Goal: Transaction & Acquisition: Obtain resource

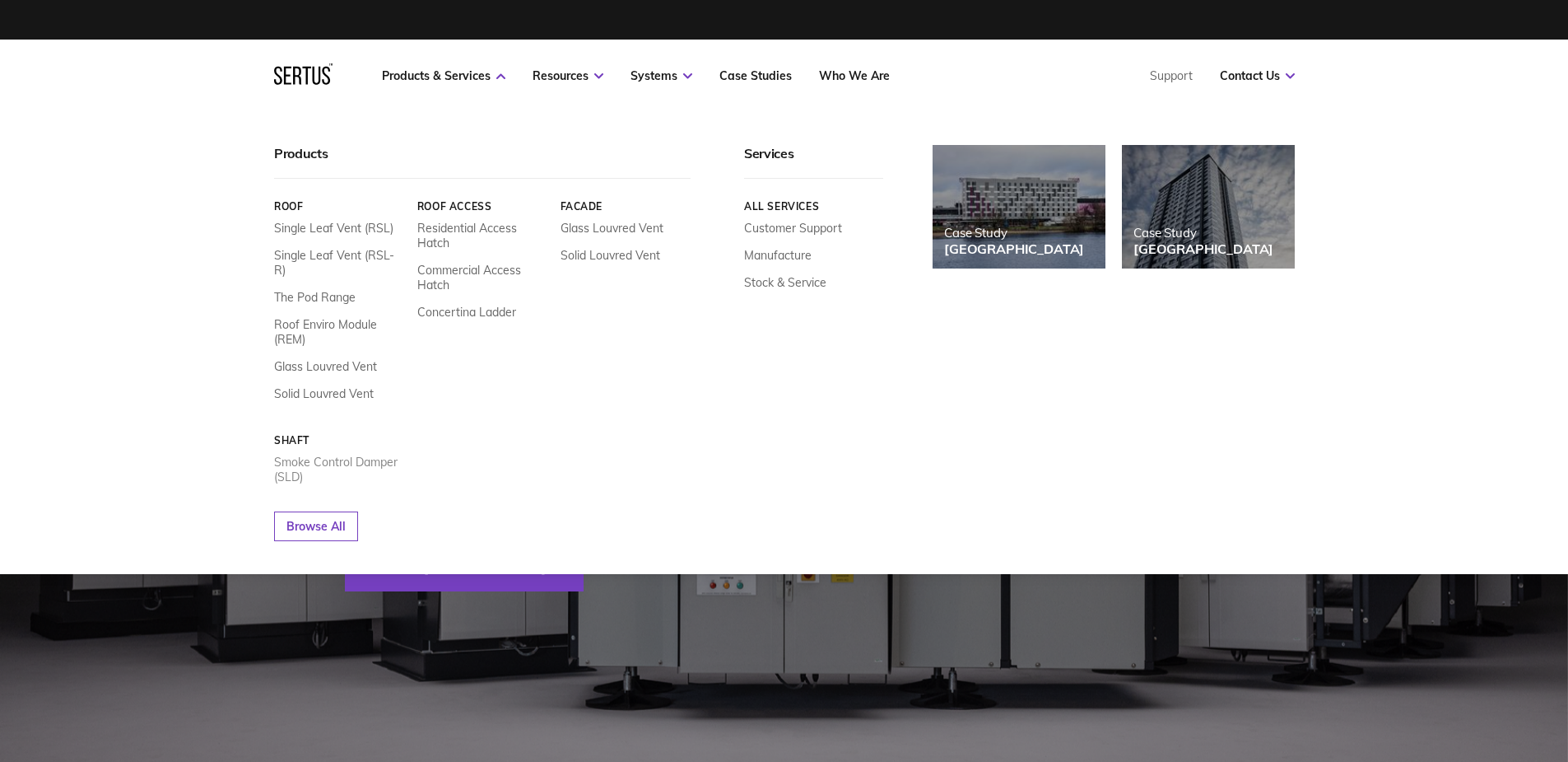
click at [302, 454] on link "Smoke Control Damper (SLD)" at bounding box center [339, 469] width 131 height 30
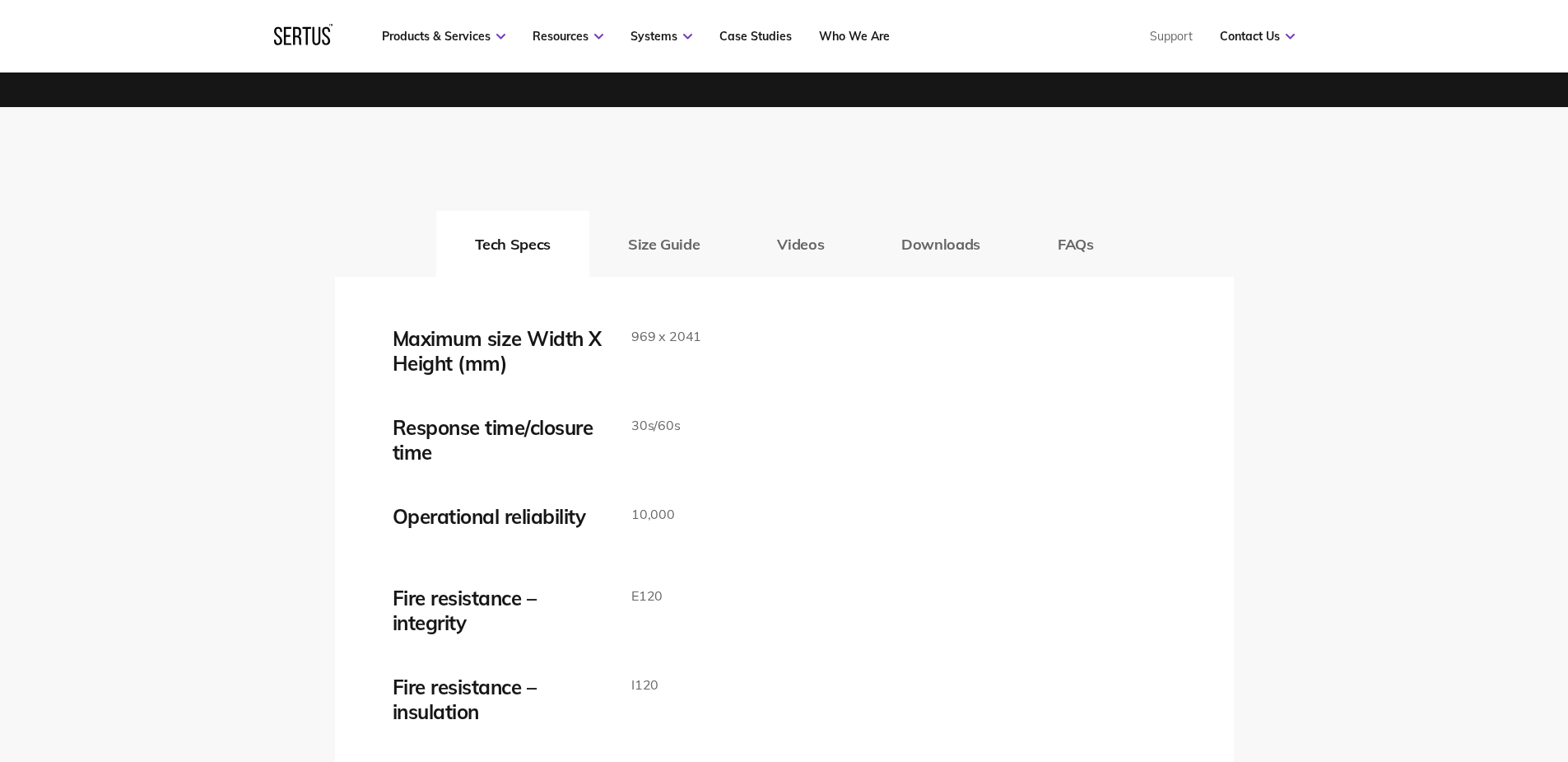
scroll to position [2558, 0]
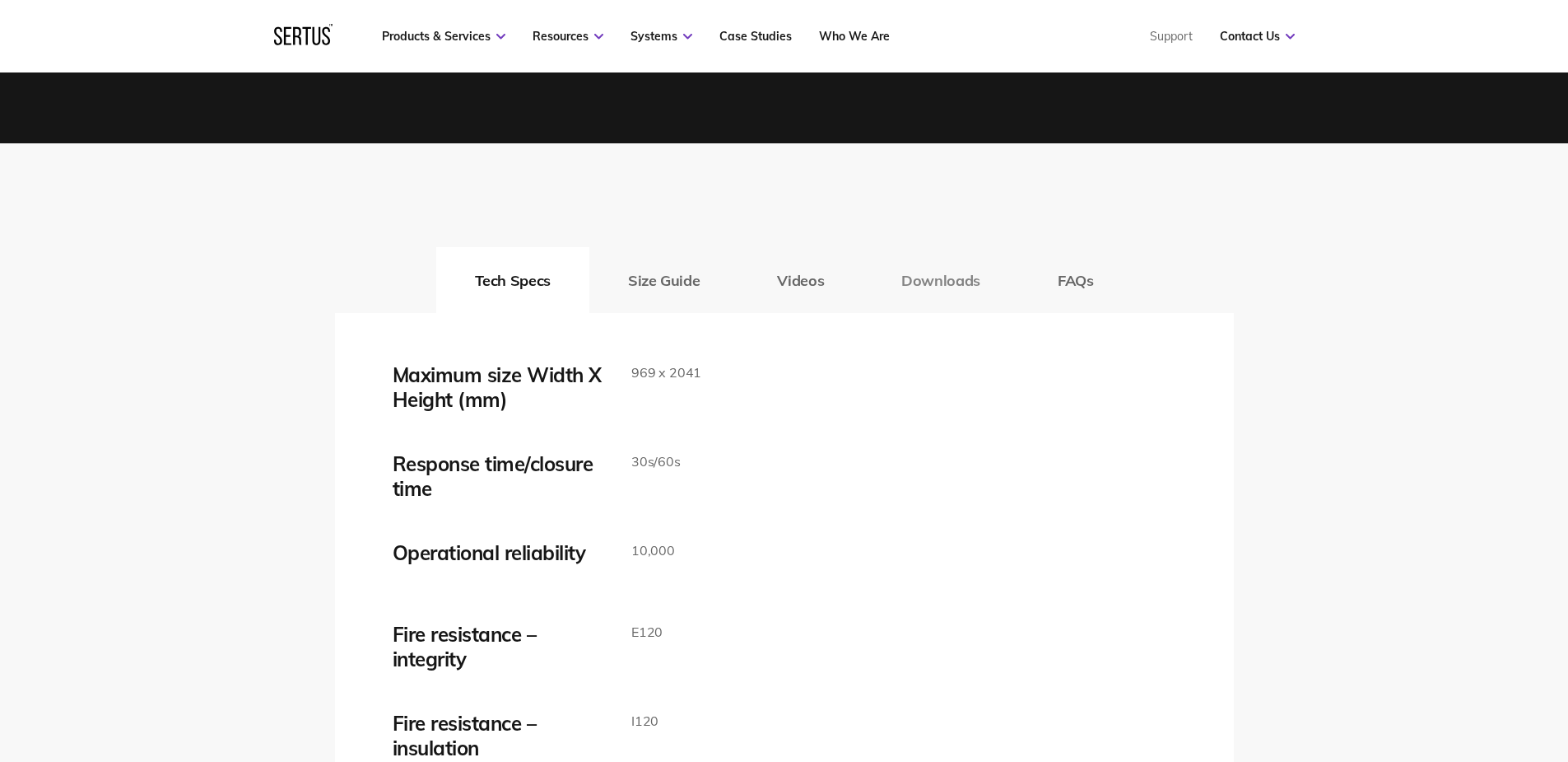
click at [956, 285] on button "Downloads" at bounding box center [940, 280] width 157 height 66
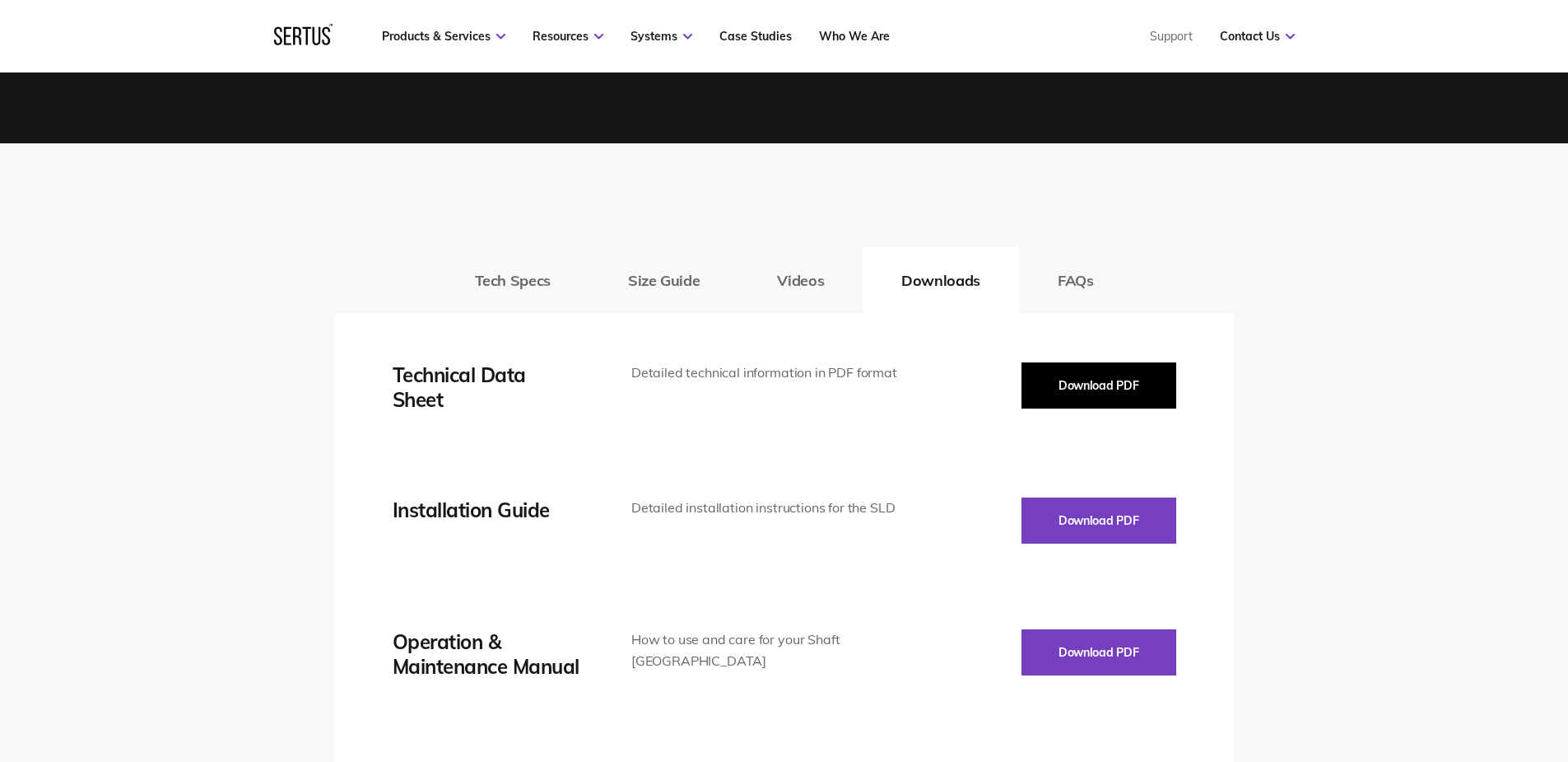
click at [1096, 392] on button "Download PDF" at bounding box center [1099, 385] width 155 height 46
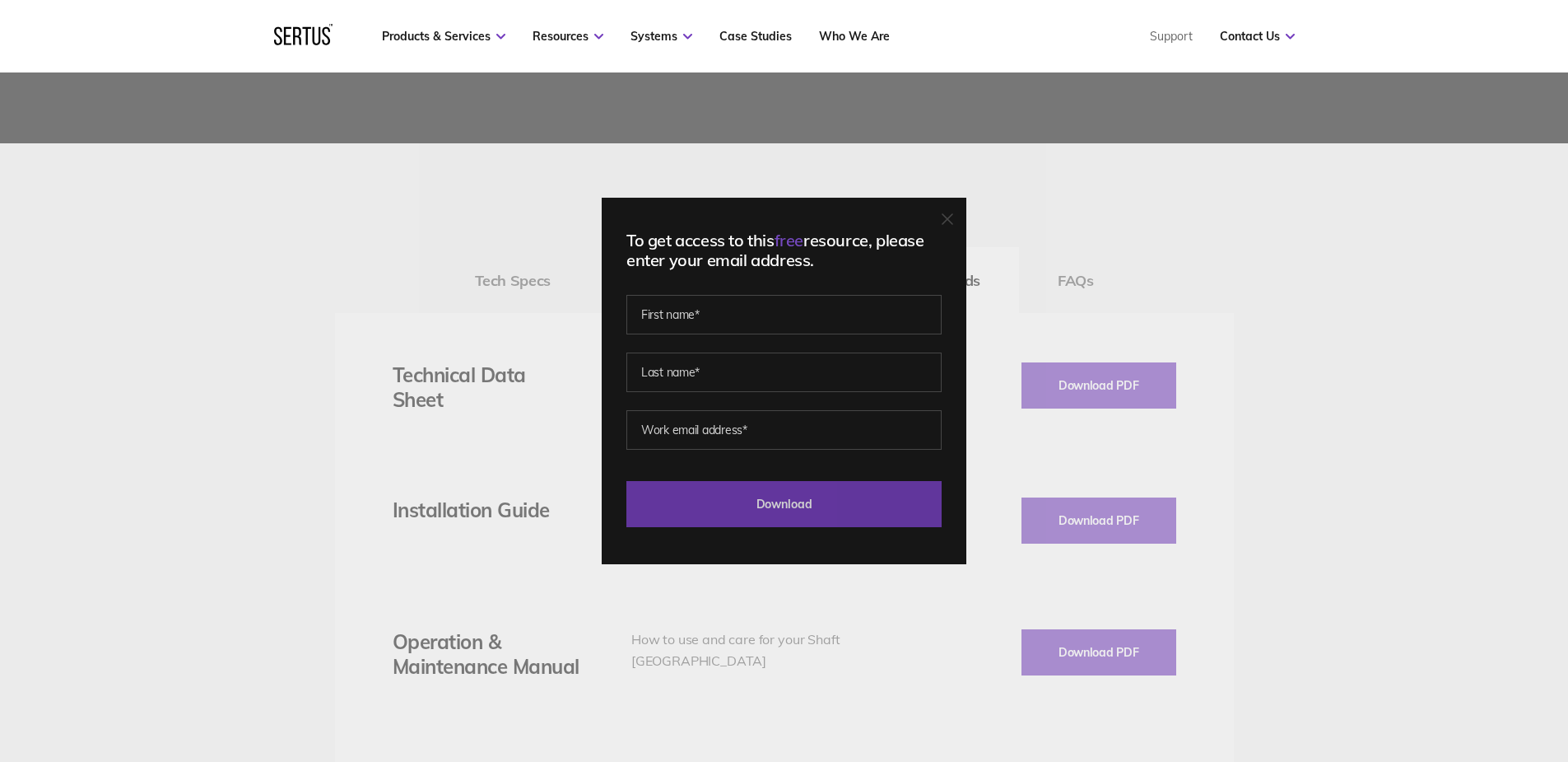
click at [835, 505] on input "Download" at bounding box center [784, 504] width 315 height 46
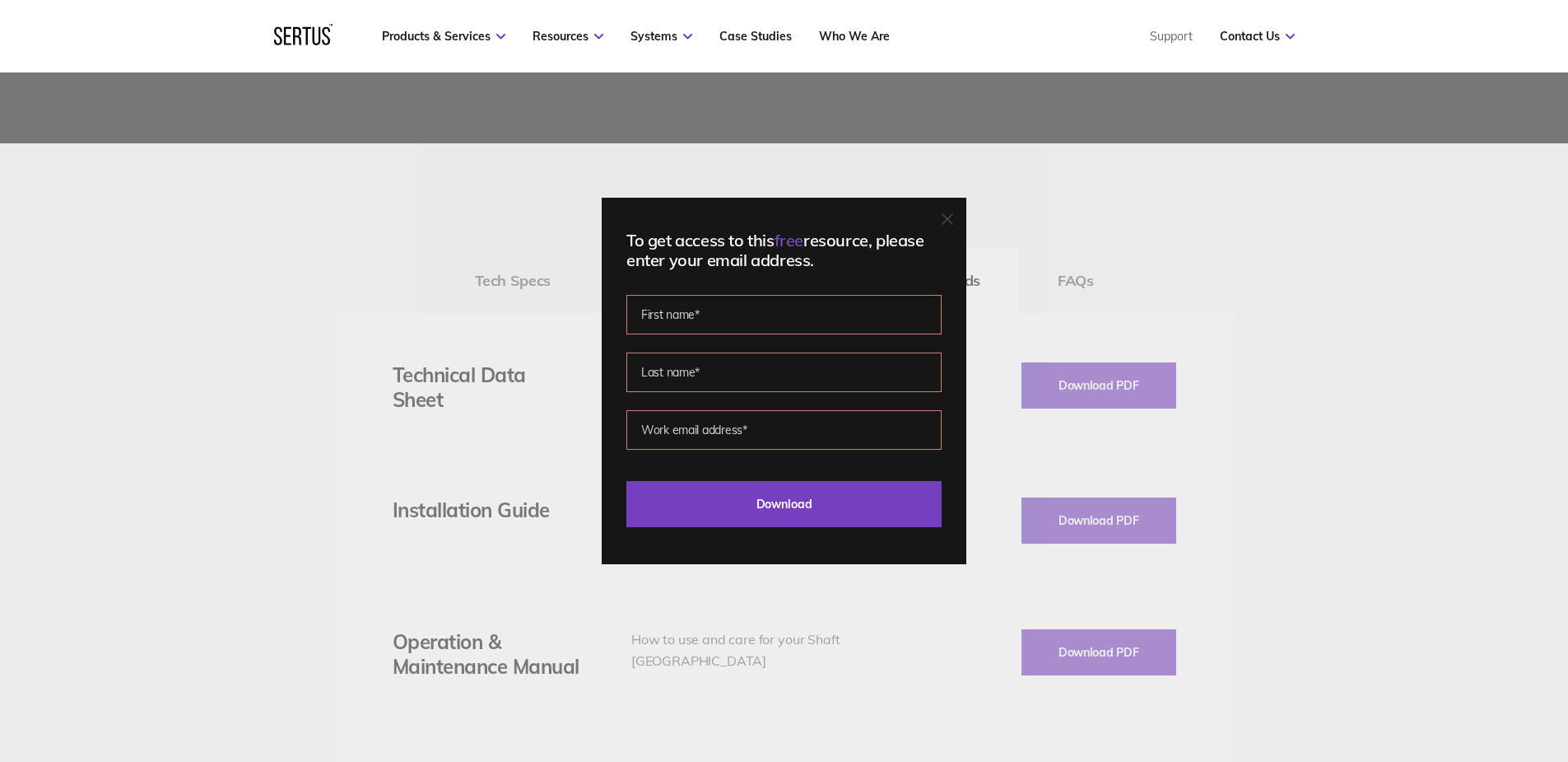
drag, startPoint x: 1309, startPoint y: 226, endPoint x: 1295, endPoint y: 247, distance: 25.2
click at [1309, 225] on div "To get access to this free resource, please enter your email address. Please co…" at bounding box center [784, 381] width 1568 height 762
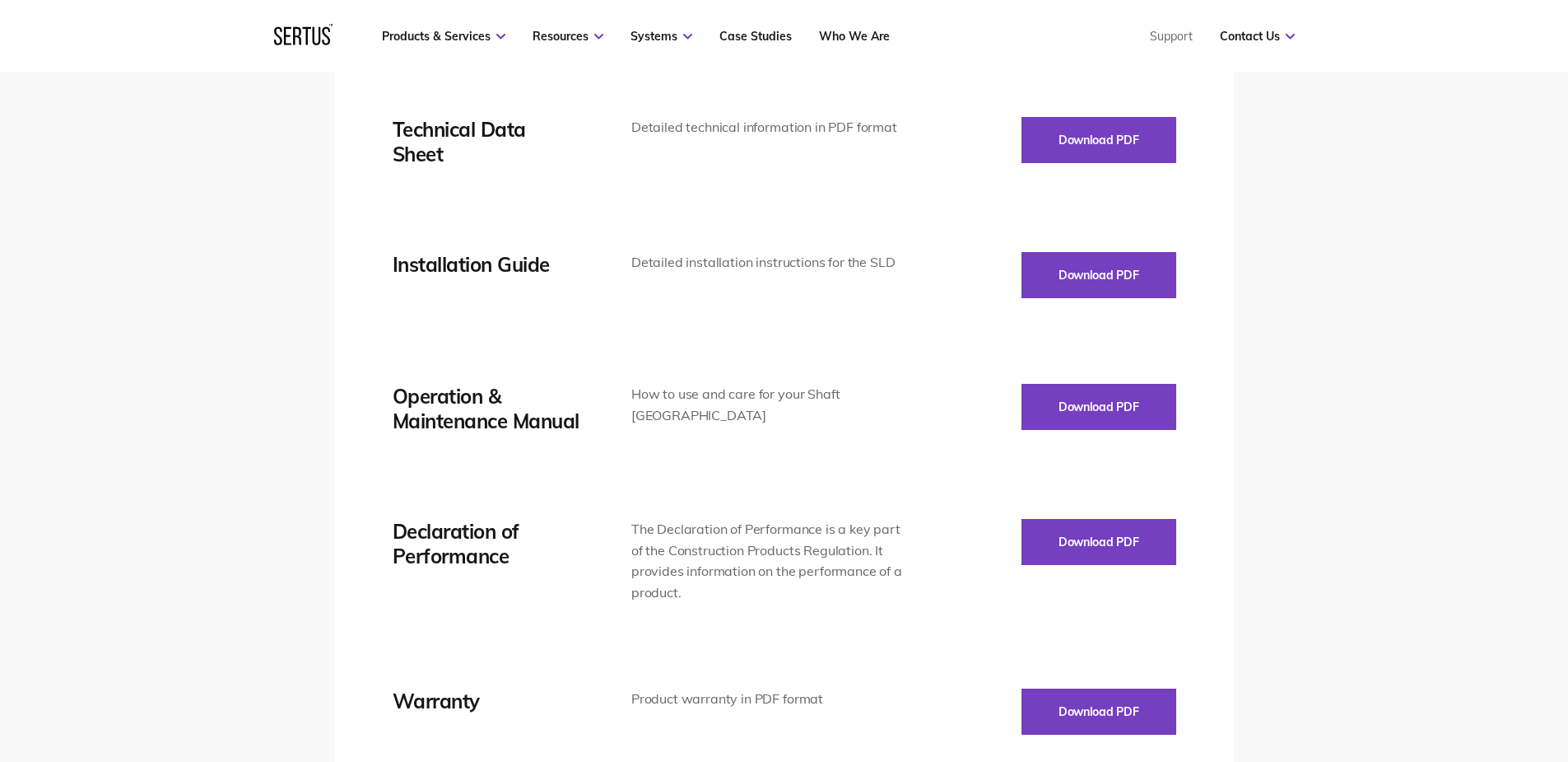
scroll to position [2804, 0]
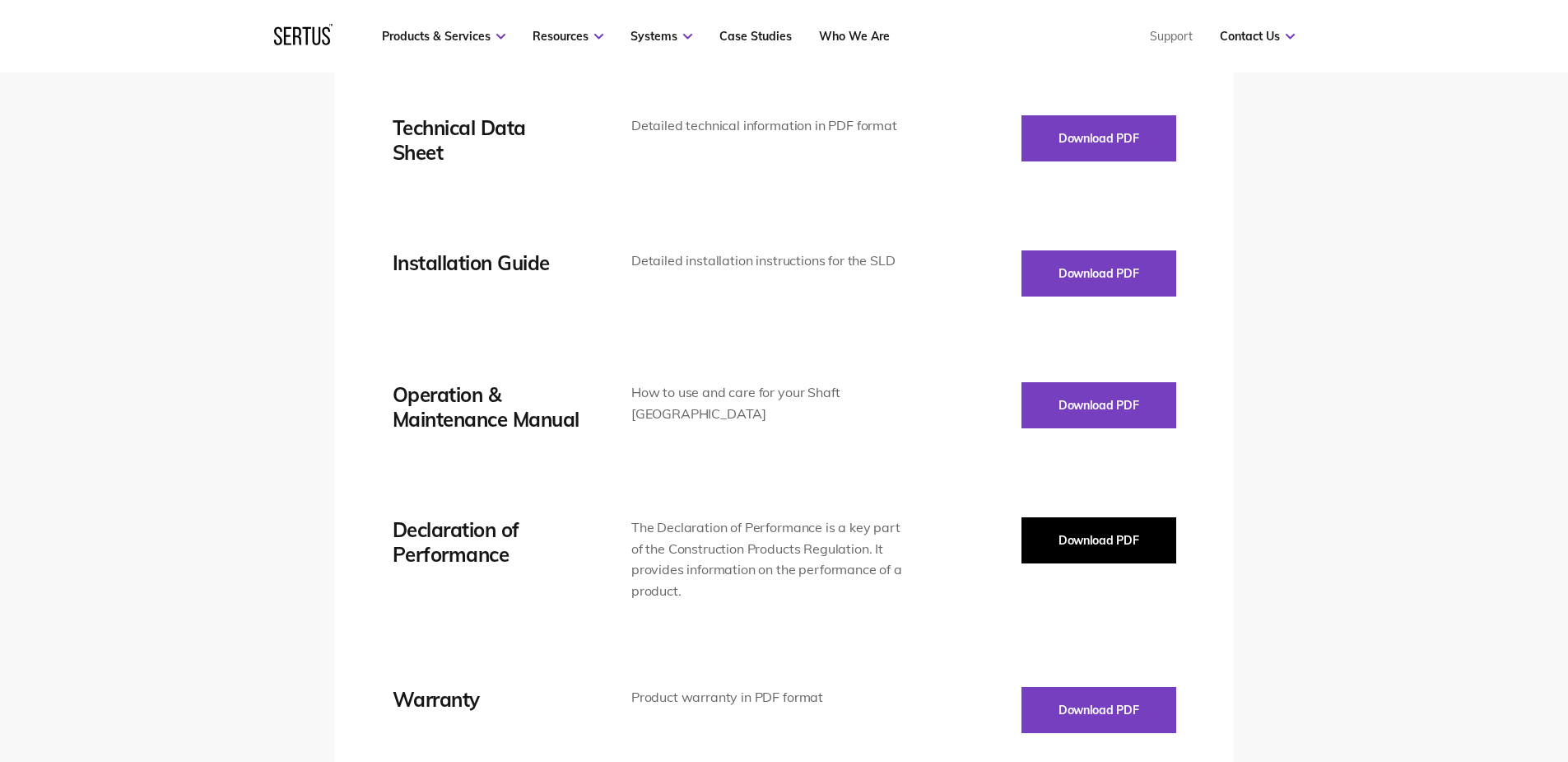
click at [1134, 537] on button "Download PDF" at bounding box center [1099, 540] width 155 height 46
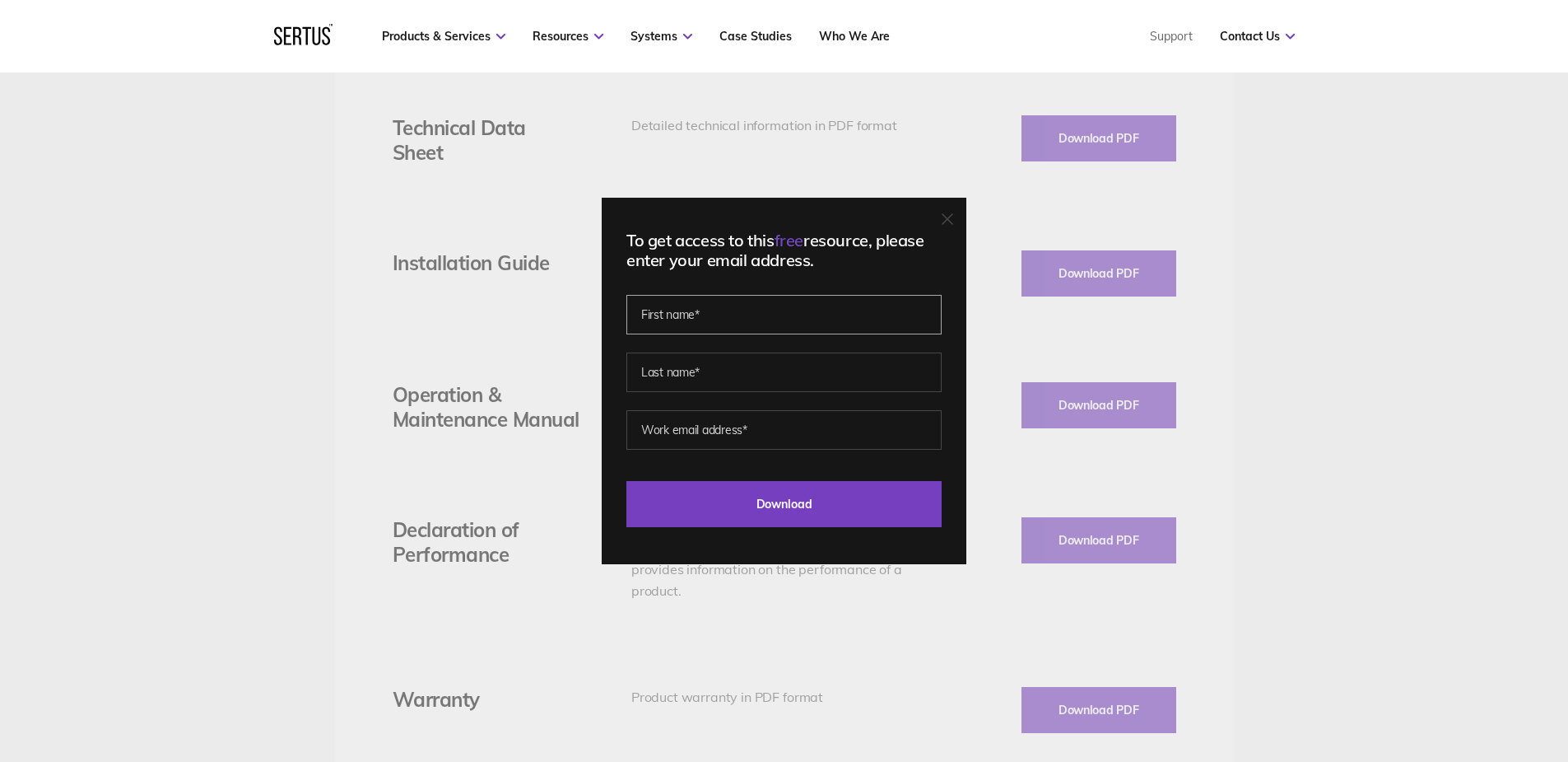
click at [724, 313] on input "text" at bounding box center [784, 315] width 315 height 40
type input "[PERSON_NAME]"
type input "Popoiu"
type input "[EMAIL_ADDRESS][DOMAIN_NAME]"
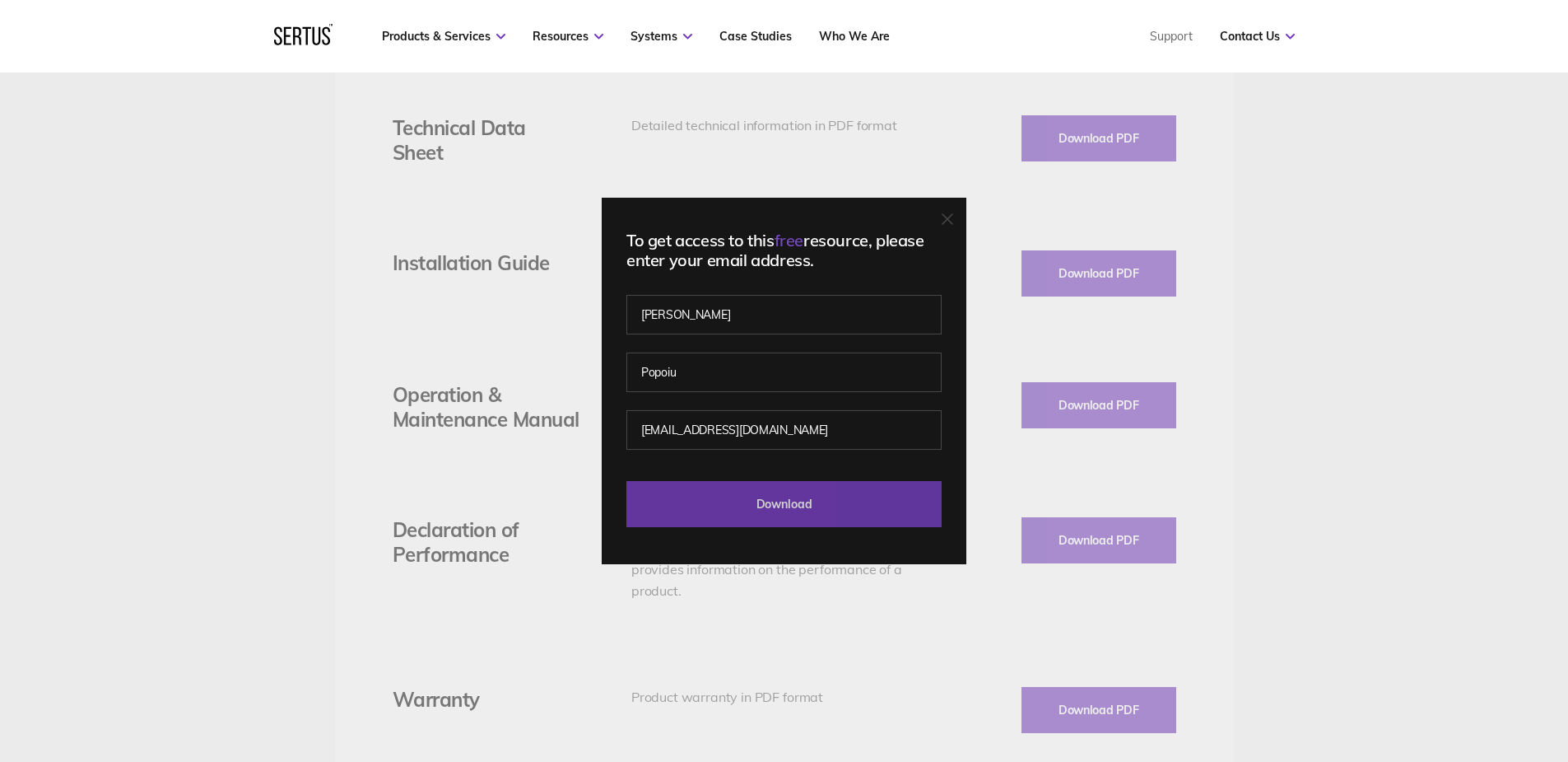
click at [810, 519] on input "Download" at bounding box center [784, 504] width 315 height 46
